Goal: Transaction & Acquisition: Download file/media

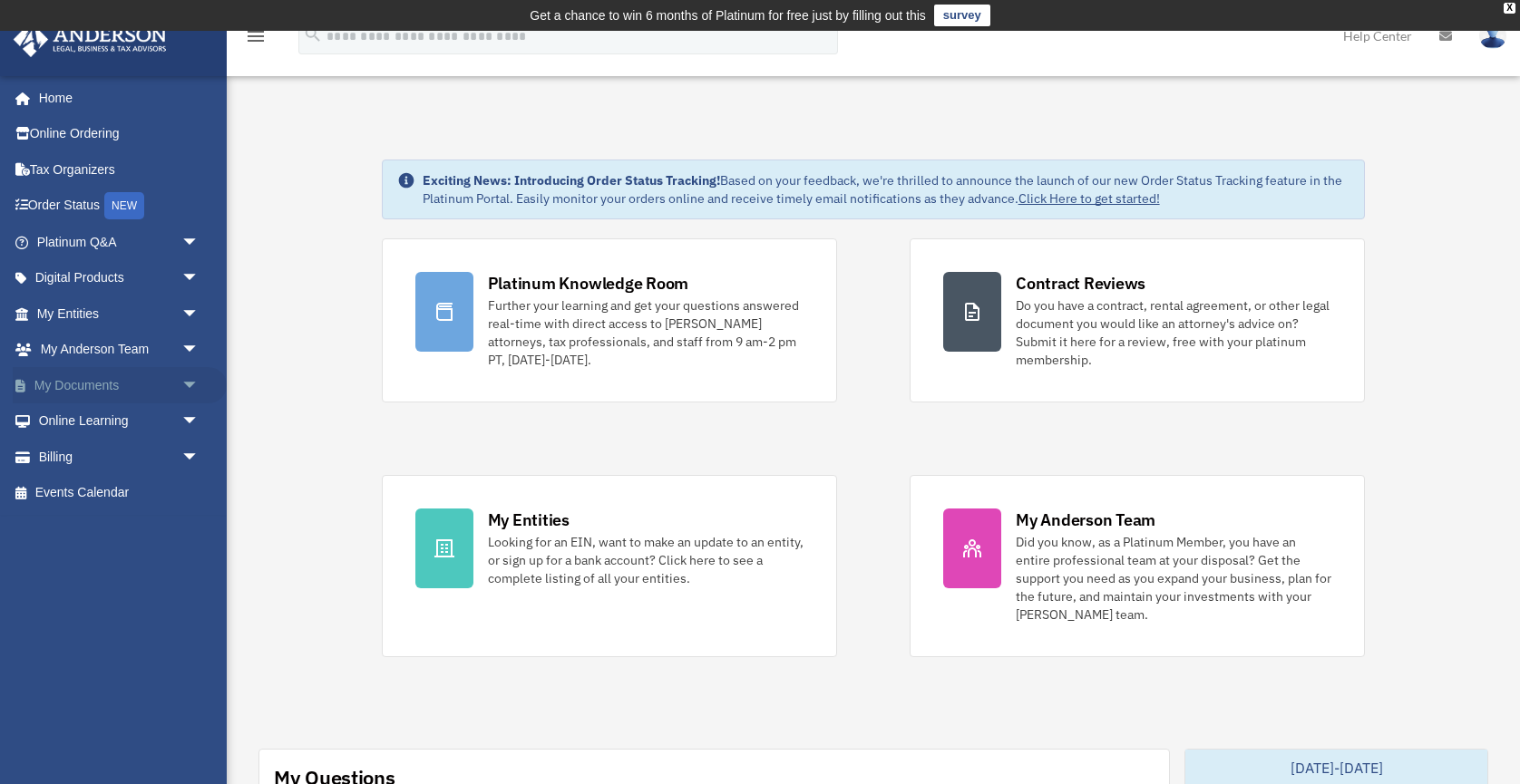
click at [166, 382] on link "My Documents arrow_drop_down" at bounding box center [120, 385] width 214 height 36
click at [194, 384] on span "arrow_drop_down" at bounding box center [199, 385] width 36 height 37
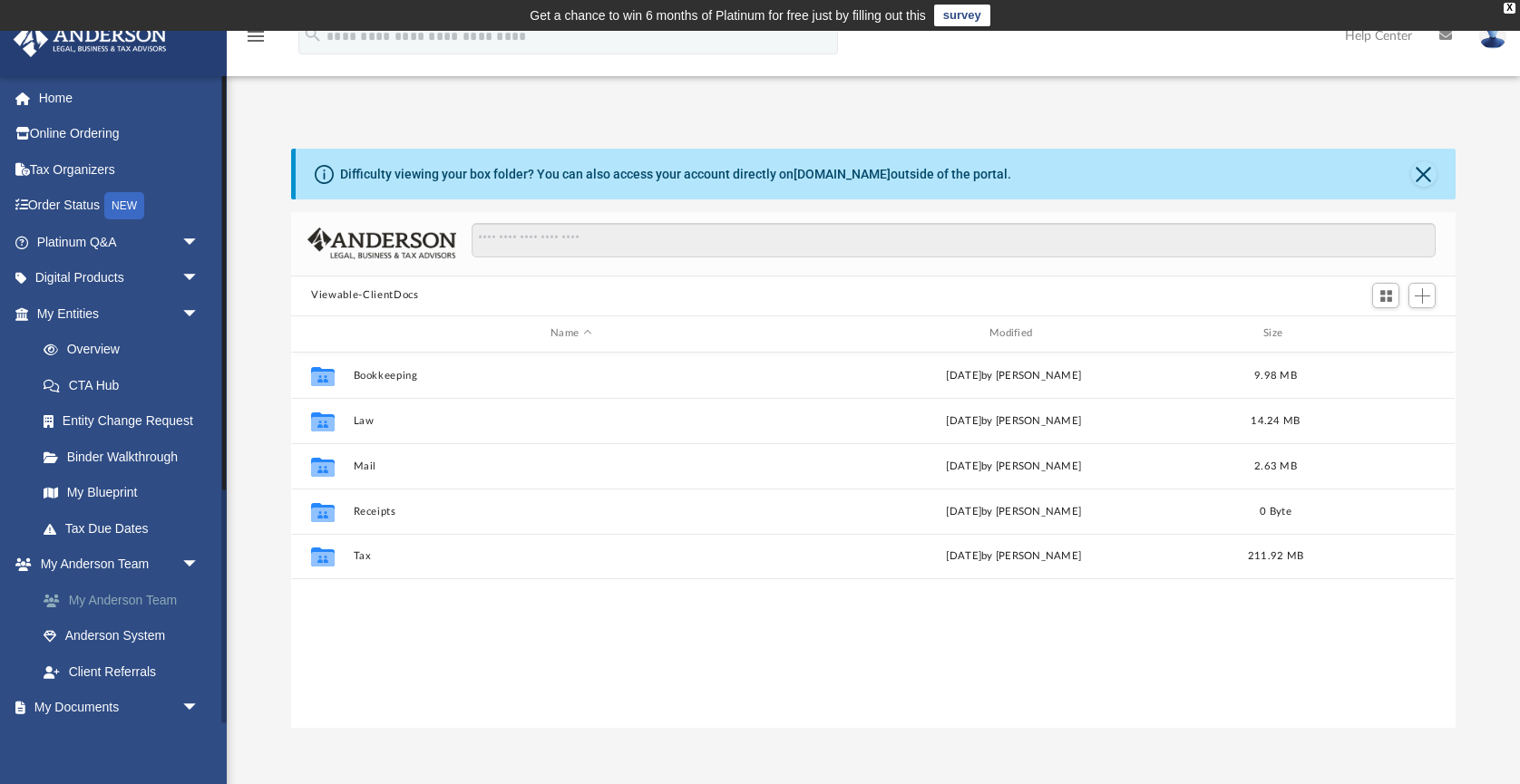
scroll to position [412, 1163]
click at [194, 704] on span "arrow_drop_down" at bounding box center [199, 709] width 36 height 37
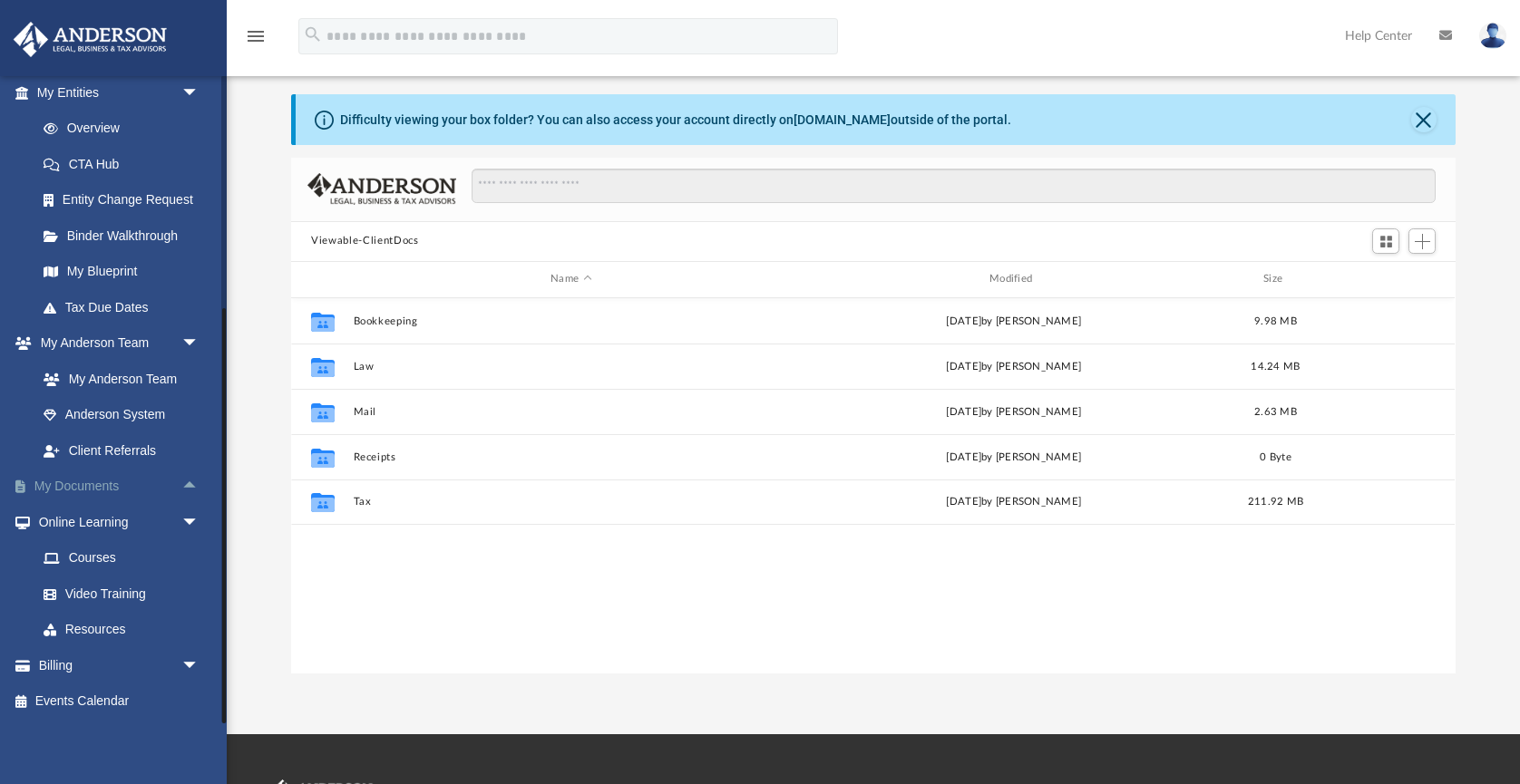
scroll to position [57, 0]
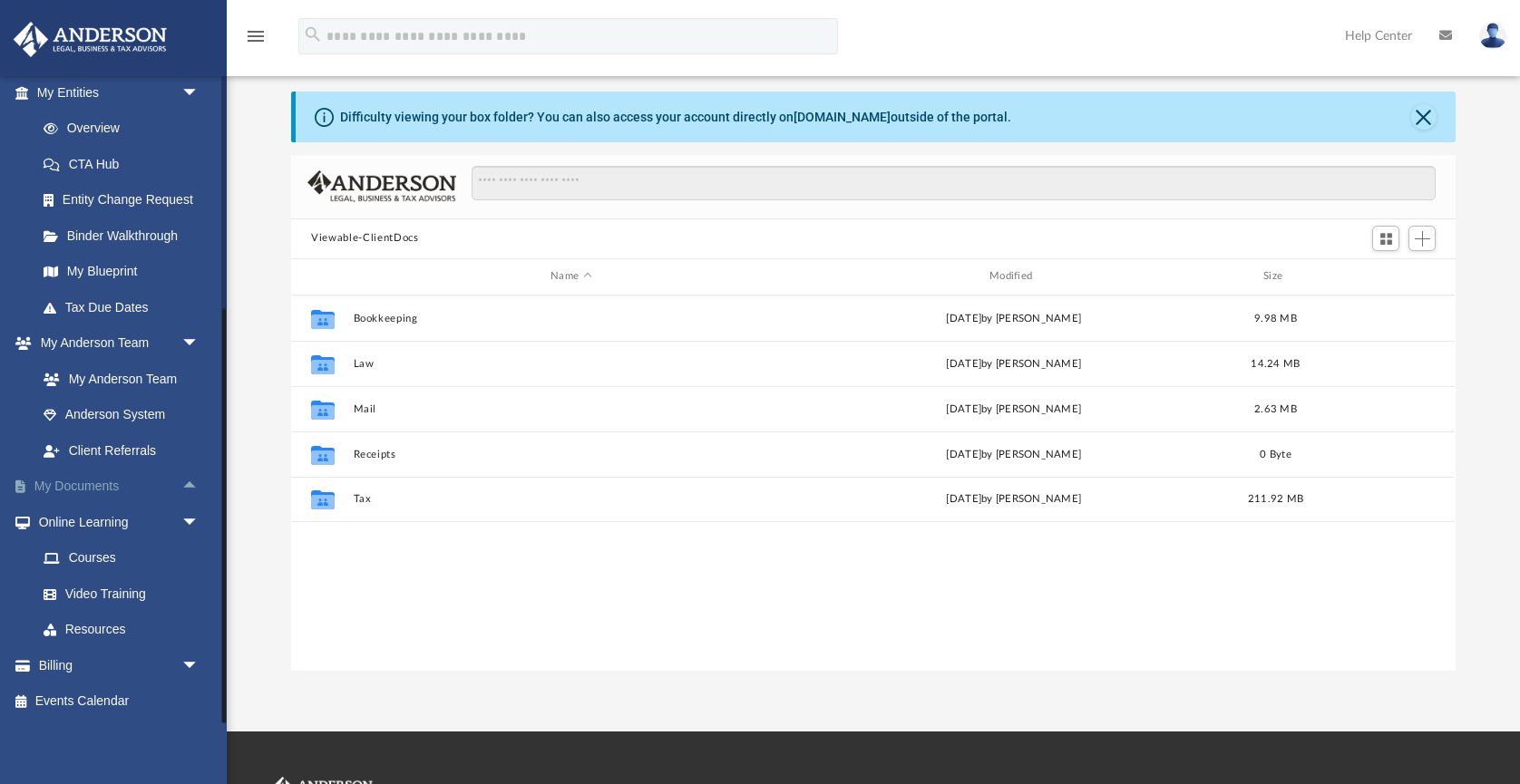
click at [186, 481] on span "arrow_drop_up" at bounding box center [199, 488] width 36 height 37
click at [79, 521] on link "Box" at bounding box center [125, 522] width 202 height 36
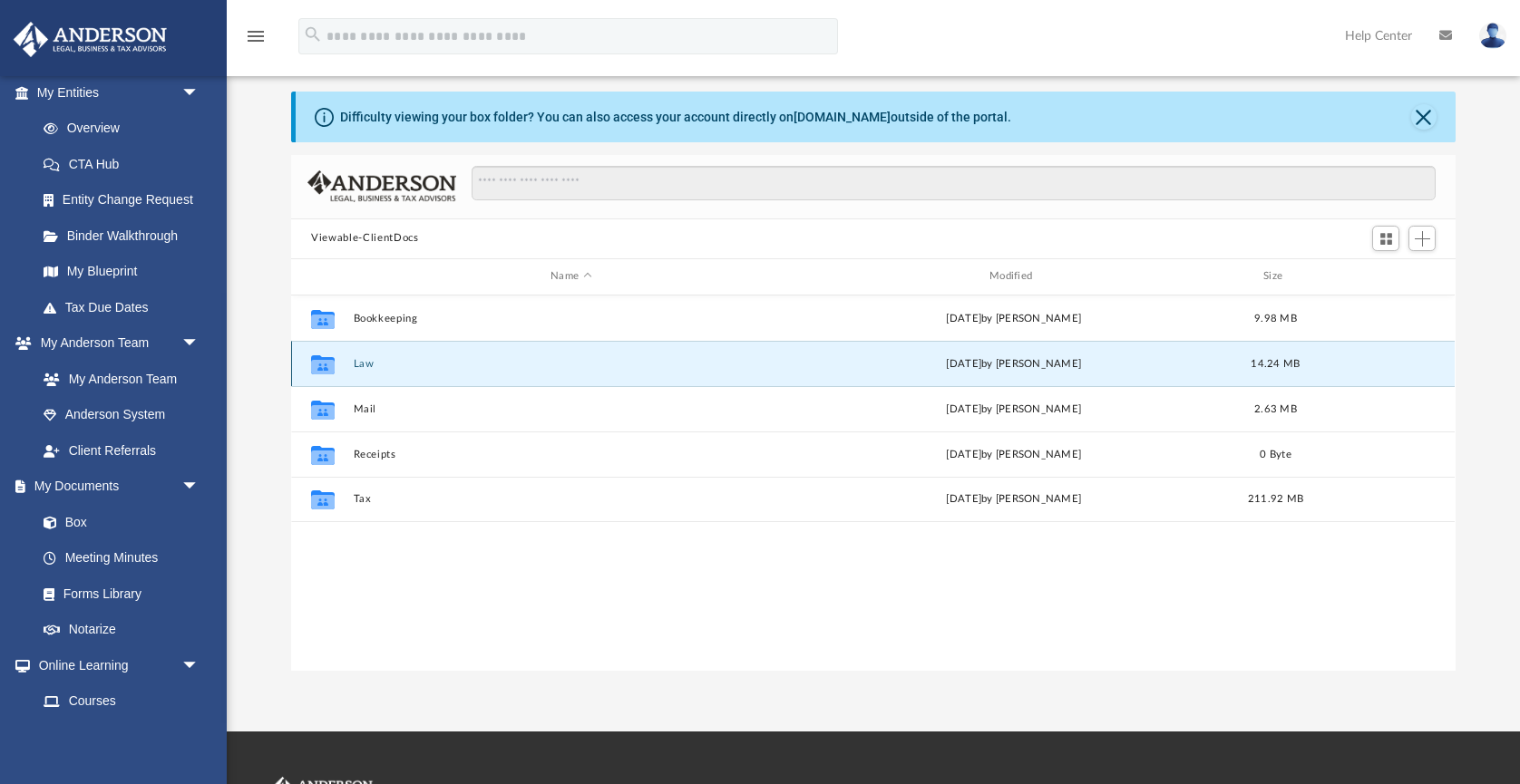
click at [364, 365] on button "Law" at bounding box center [571, 363] width 435 height 12
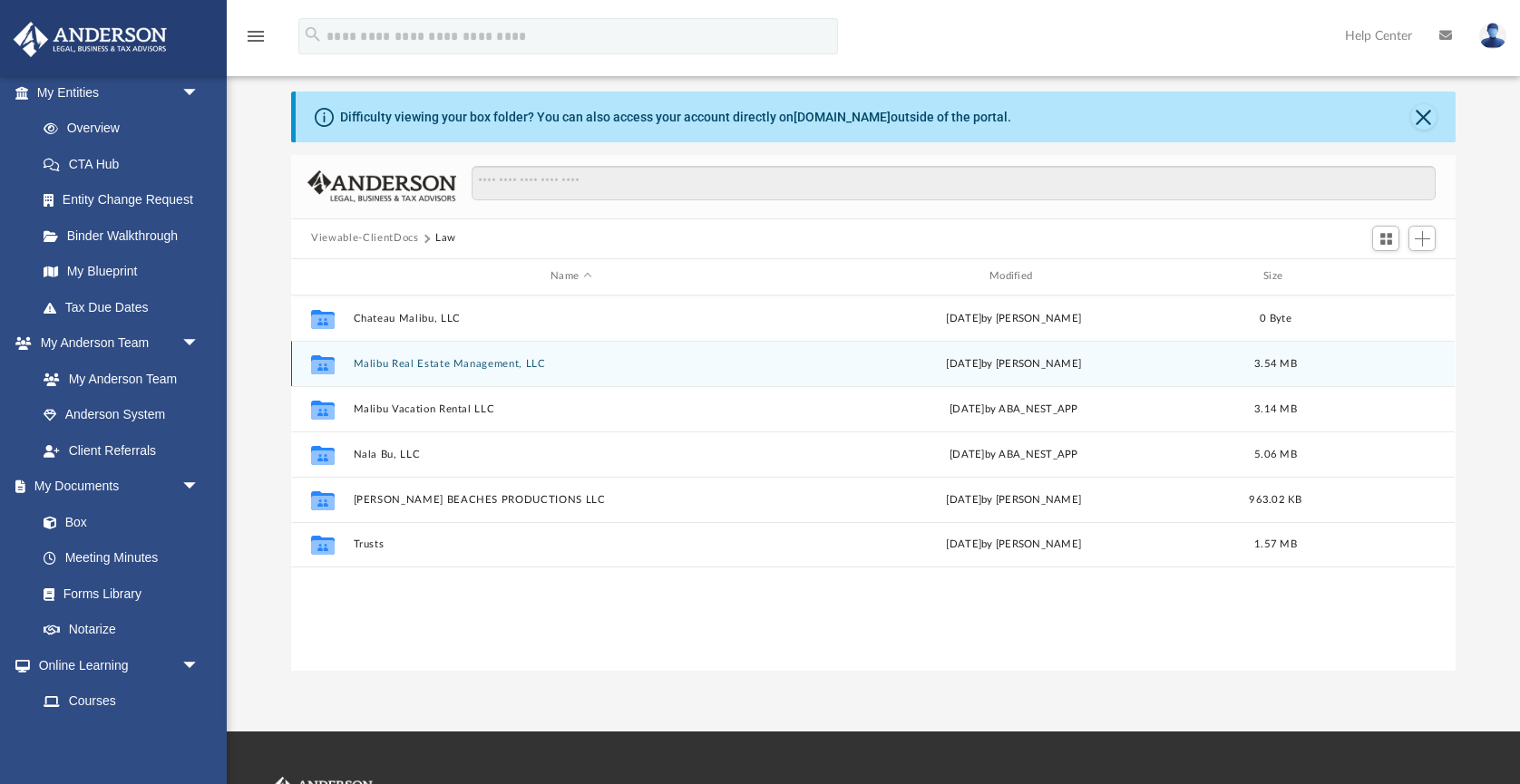
click at [494, 359] on button "Malibu Real Estate Management, LLC" at bounding box center [571, 363] width 435 height 12
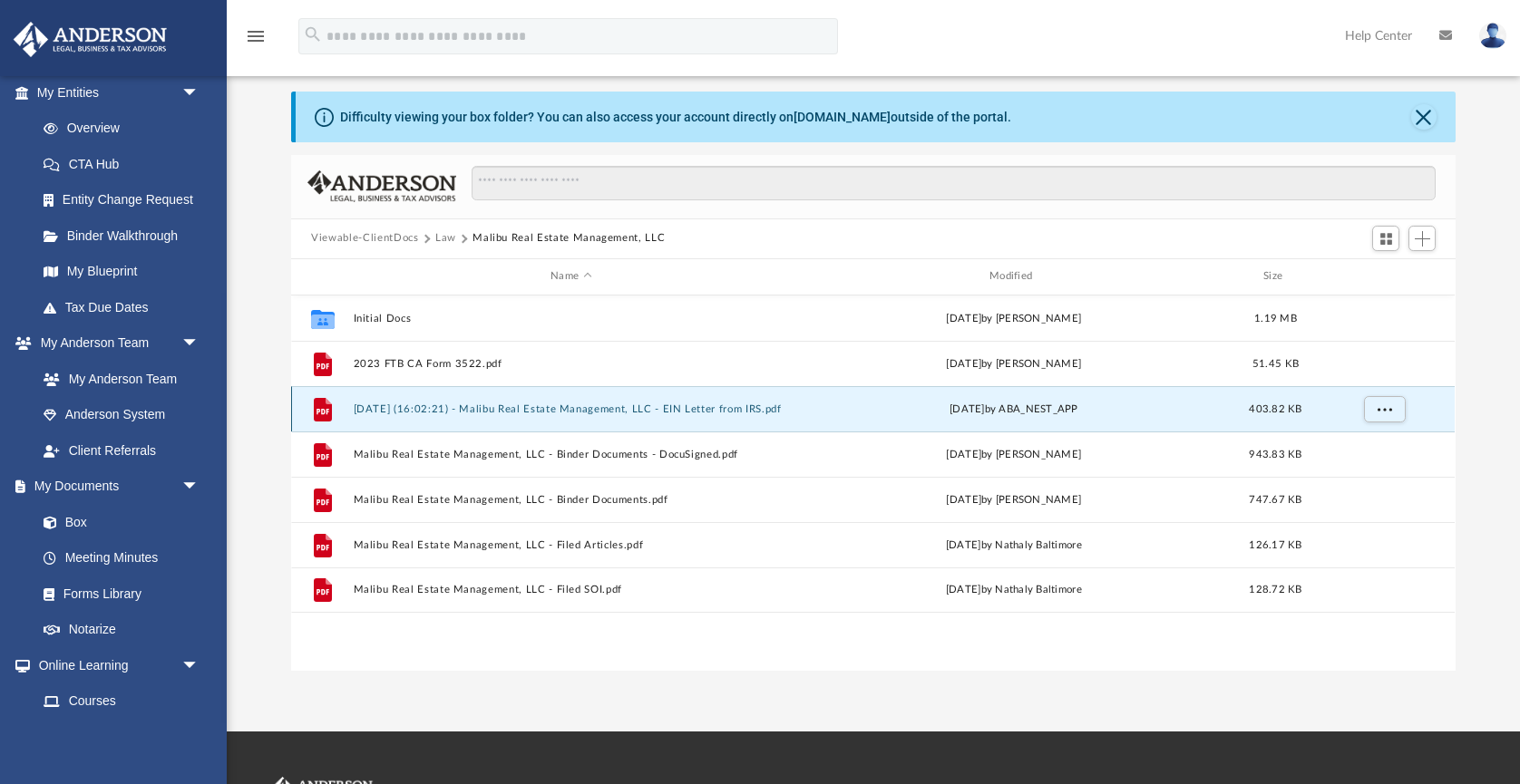
click at [531, 411] on button "2024.09.20 (16:02:21) - Malibu Real Estate Management, LLC - EIN Letter from IR…" at bounding box center [571, 408] width 435 height 12
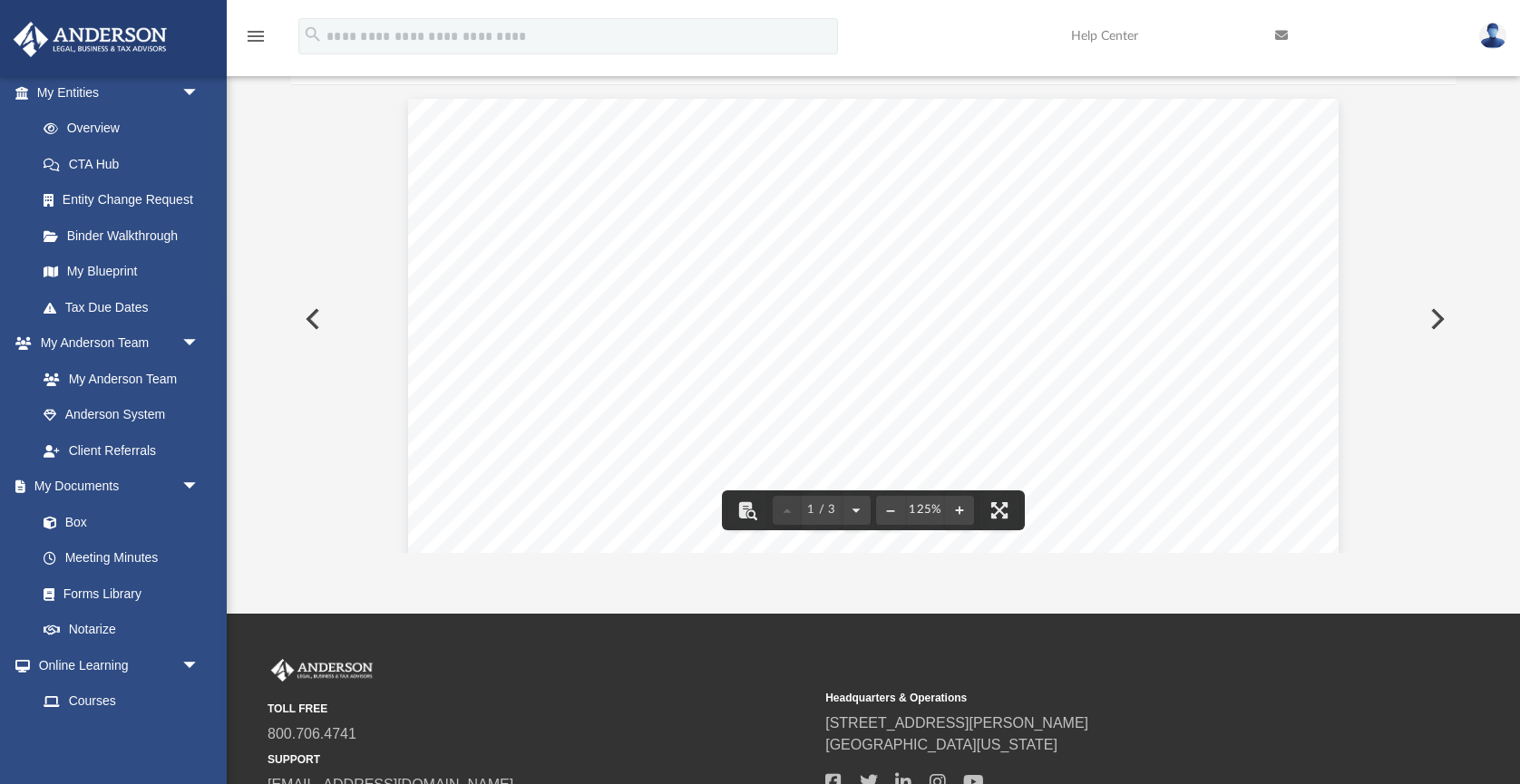
scroll to position [0, 0]
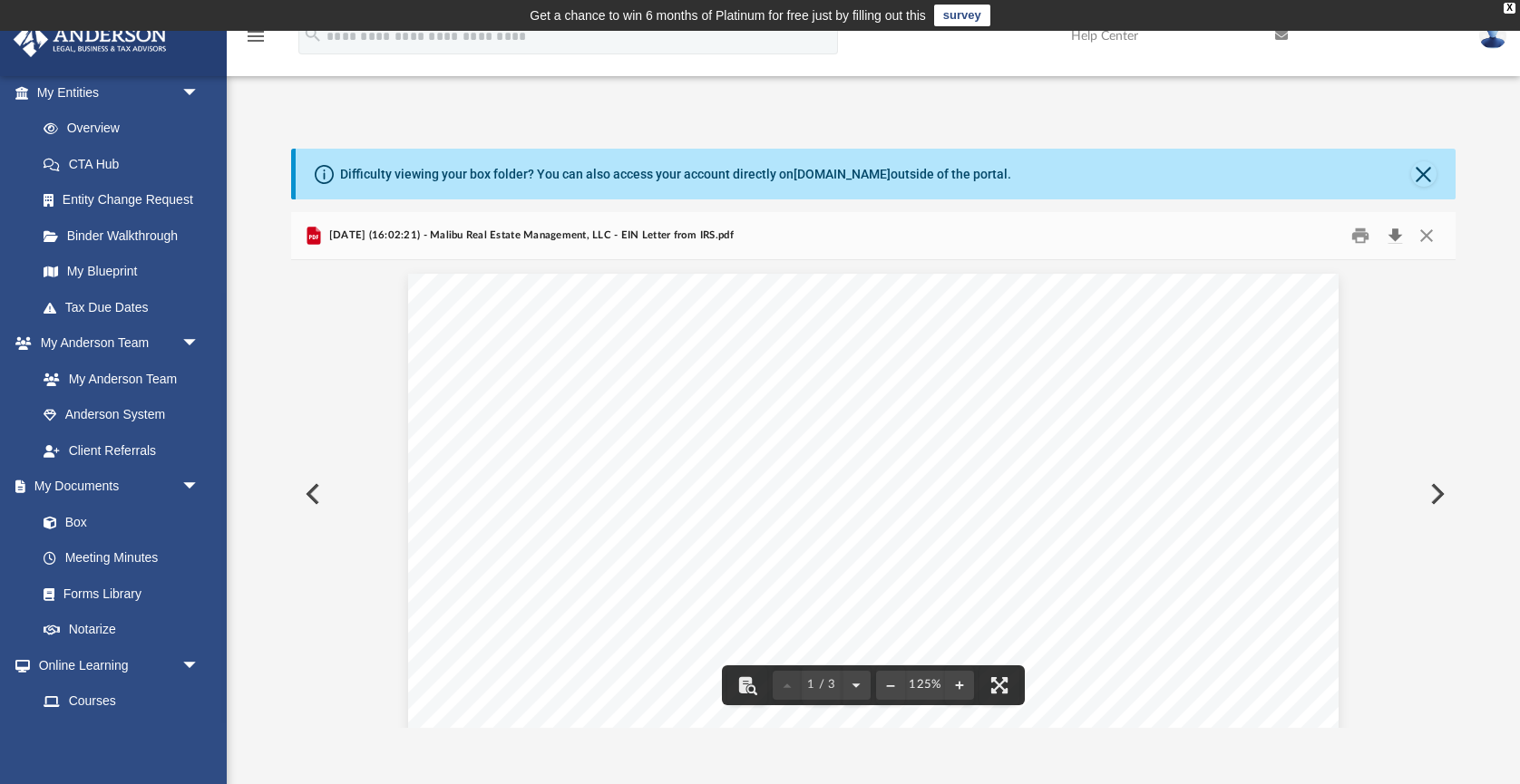
click at [1400, 234] on button "Download" at bounding box center [1395, 235] width 33 height 28
